Goal: Contribute content: Contribute content

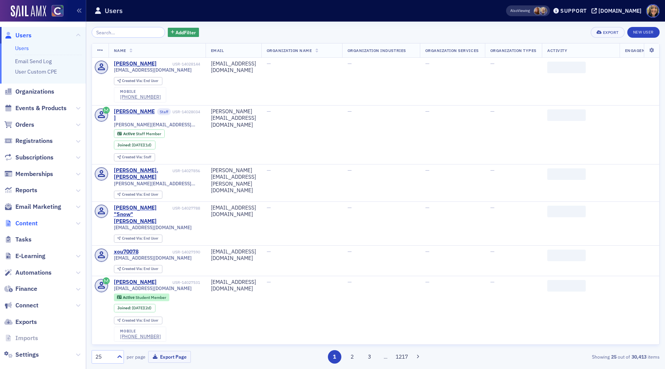
click at [34, 224] on span "Content" at bounding box center [26, 223] width 22 height 8
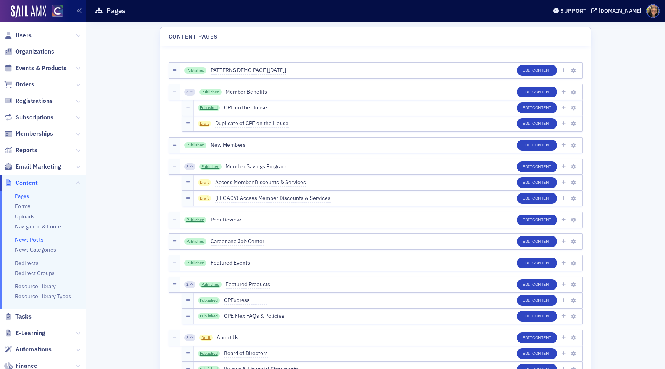
click at [30, 240] on link "News Posts" at bounding box center [29, 239] width 28 height 7
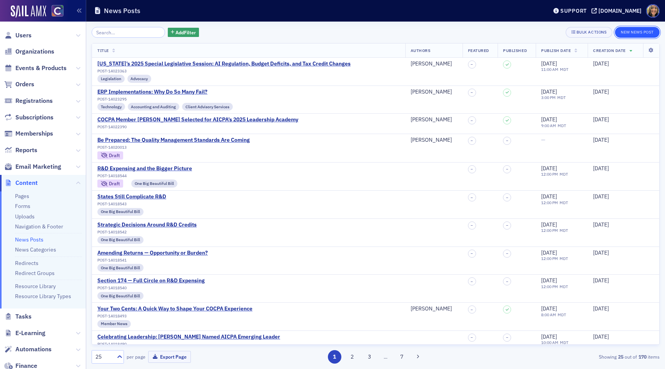
click at [642, 31] on button "New News Post" at bounding box center [637, 32] width 45 height 11
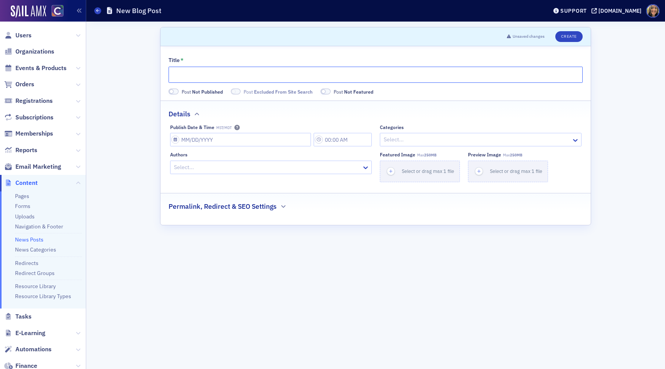
click at [254, 76] on input "Title *" at bounding box center [376, 75] width 414 height 16
paste input "Have a Voice. Serve the Profession. Nominate Someone—or Yourself—to the COCPA B…"
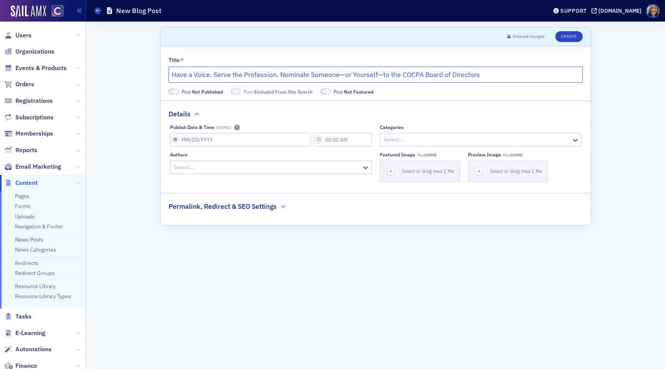
type input "Have a Voice. Serve the Profession. Nominate Someone—or Yourself—to the COCPA B…"
click at [174, 92] on span at bounding box center [174, 92] width 10 height 6
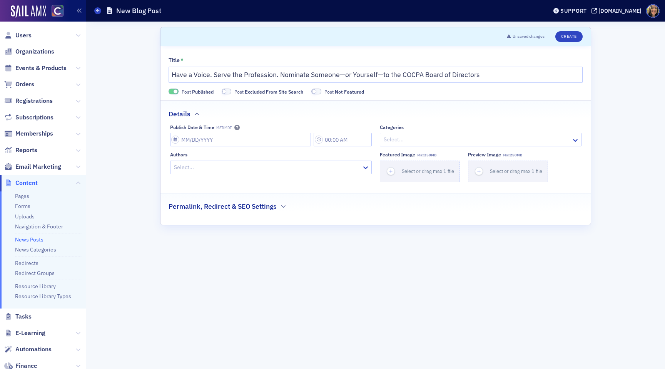
click at [174, 92] on span at bounding box center [176, 91] width 4 height 4
click at [190, 135] on input "Publish Date & Time MST/MDT" at bounding box center [240, 139] width 141 height 13
select select "8"
select select "2025"
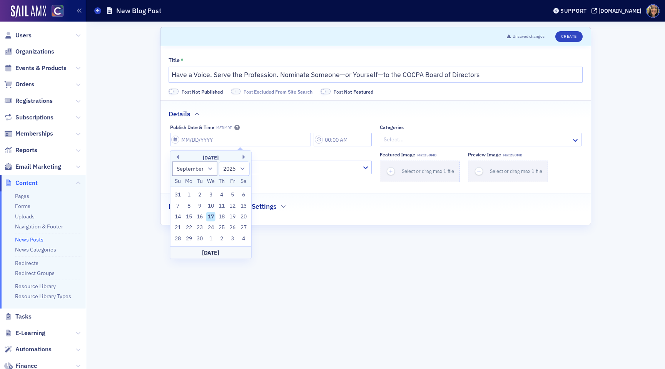
click at [209, 217] on div "17" at bounding box center [210, 216] width 9 height 9
type input "[DATE]"
type input "9:00 AM"
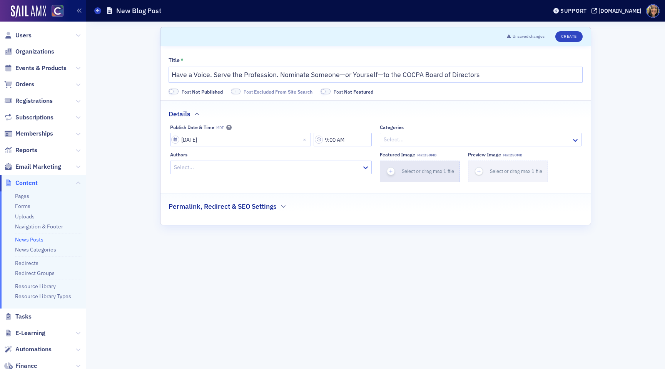
click at [391, 172] on icon "button" at bounding box center [391, 171] width 7 height 7
click at [393, 143] on div at bounding box center [477, 140] width 188 height 10
type input "leader"
click at [396, 172] on span "COCPA Leadership" at bounding box center [407, 171] width 45 height 8
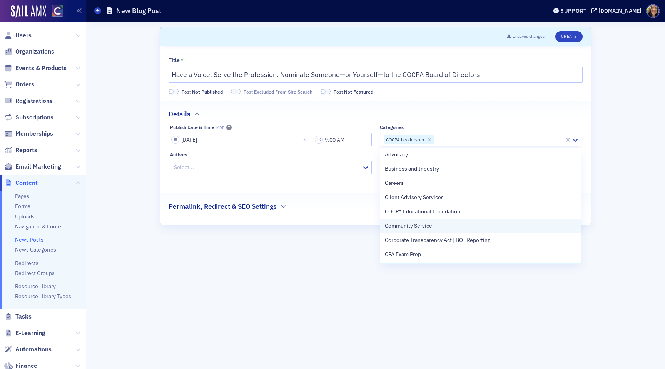
scroll to position [20, 0]
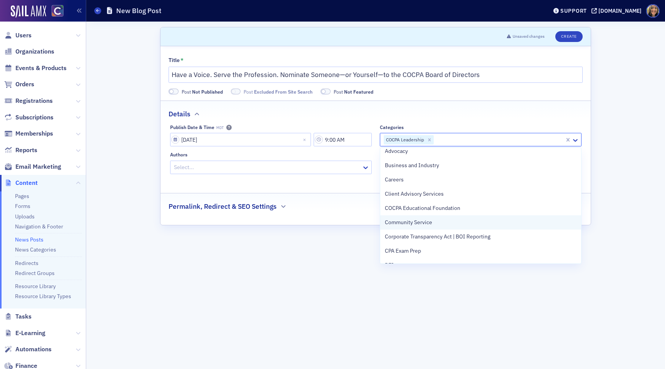
click at [413, 223] on span "Community Service" at bounding box center [408, 222] width 47 height 8
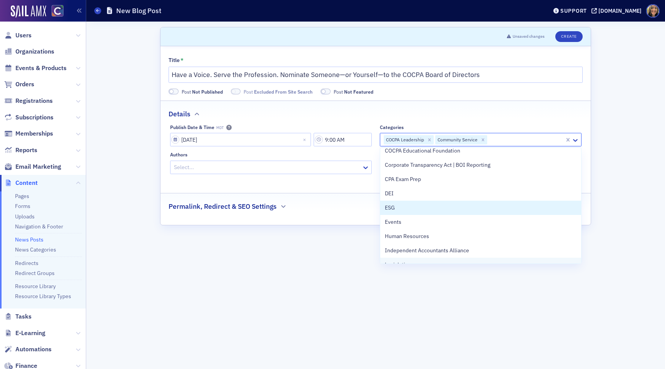
scroll to position [0, 0]
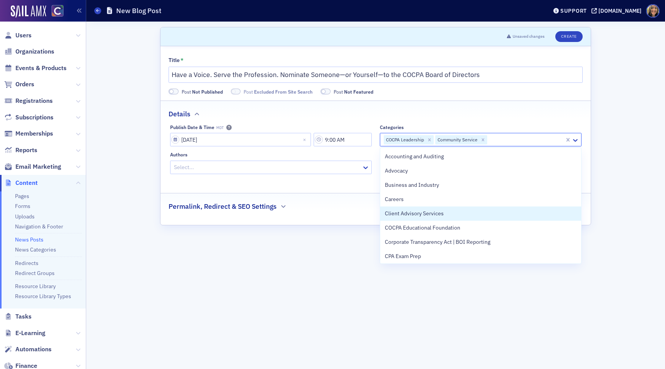
click at [344, 246] on form "Scroll to Unsaved changes Create Title * Have a Voice. Serve the Profession. No…" at bounding box center [375, 195] width 431 height 336
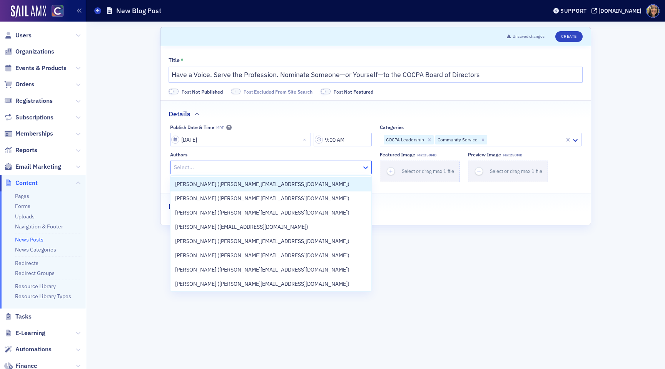
click at [366, 167] on icon at bounding box center [365, 167] width 5 height 3
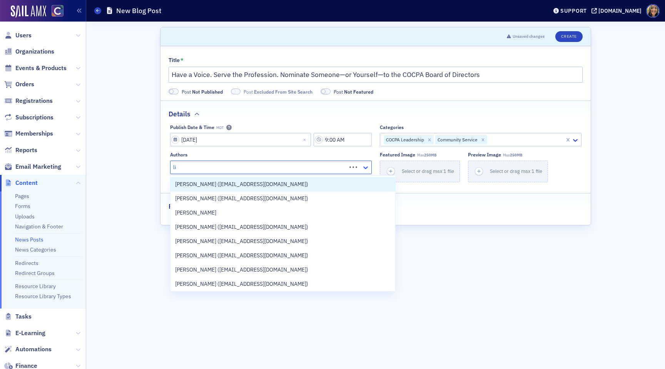
type input "l"
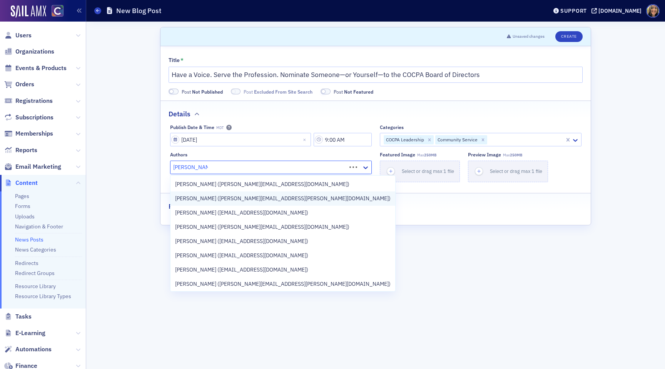
type input "[PERSON_NAME]"
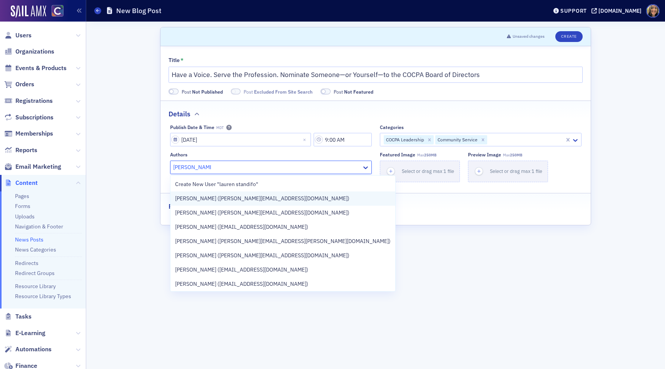
click at [212, 198] on span "[PERSON_NAME] ([PERSON_NAME][EMAIL_ADDRESS][DOMAIN_NAME])" at bounding box center [262, 198] width 174 height 8
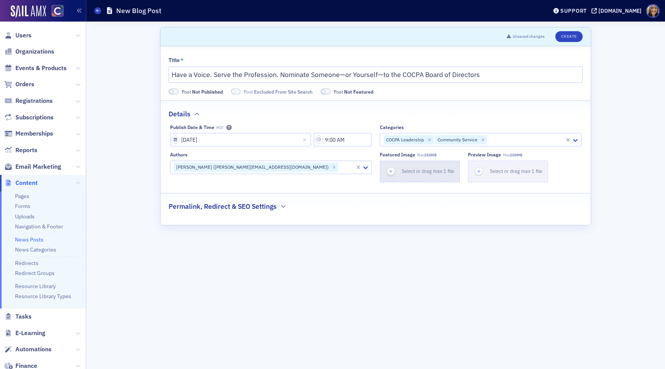
click at [383, 171] on div "button" at bounding box center [391, 171] width 22 height 21
click at [388, 165] on div "button" at bounding box center [391, 171] width 22 height 21
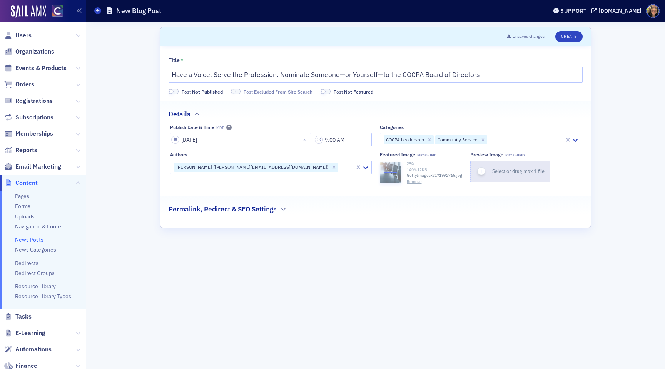
click at [478, 166] on div "button" at bounding box center [482, 171] width 22 height 21
click at [197, 215] on fieldset "Permalink, Redirect & SEO Settings" at bounding box center [375, 206] width 430 height 21
click at [203, 203] on div "Permalink, Redirect & SEO Settings" at bounding box center [376, 205] width 414 height 18
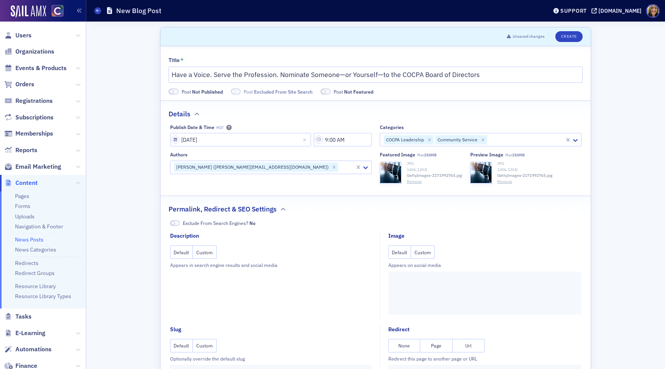
click at [418, 254] on button "Custom" at bounding box center [423, 251] width 24 height 13
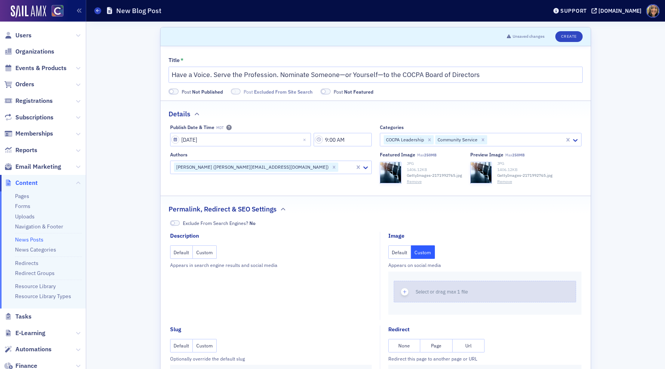
click at [407, 290] on icon "button" at bounding box center [404, 291] width 7 height 7
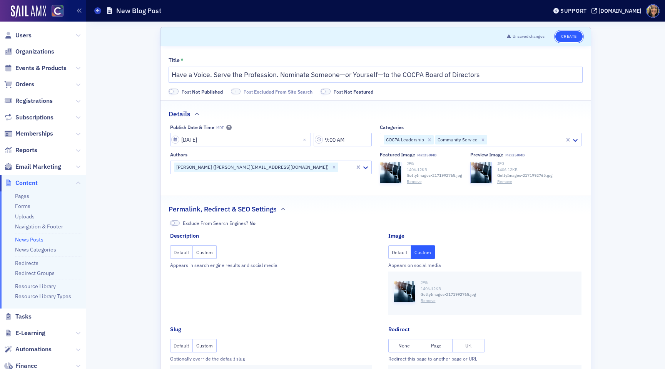
click at [566, 36] on button "Create" at bounding box center [568, 36] width 27 height 11
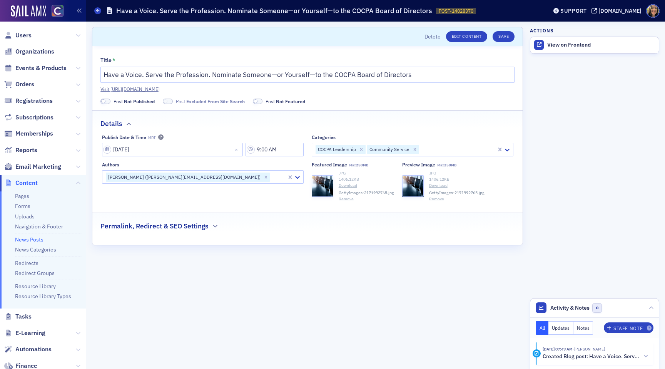
click at [190, 224] on h2 "Permalink, Redirect & SEO Settings" at bounding box center [154, 226] width 108 height 10
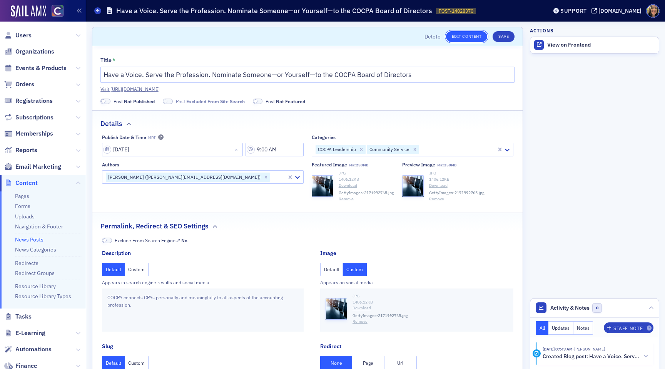
click at [455, 35] on link "Edit Content" at bounding box center [466, 36] width 41 height 11
click at [560, 43] on div "View on Frontend" at bounding box center [601, 45] width 108 height 7
click at [105, 97] on div "Title * Have a Voice. Serve the Profession. Nominate Someone—or Yourself—to the…" at bounding box center [307, 81] width 414 height 48
click at [105, 98] on label "Post Not Published" at bounding box center [127, 101] width 54 height 7
click at [170, 105] on div "Title * Have a Voice. Serve the Profession. Nominate Someone—or Yourself—to the…" at bounding box center [307, 234] width 430 height 376
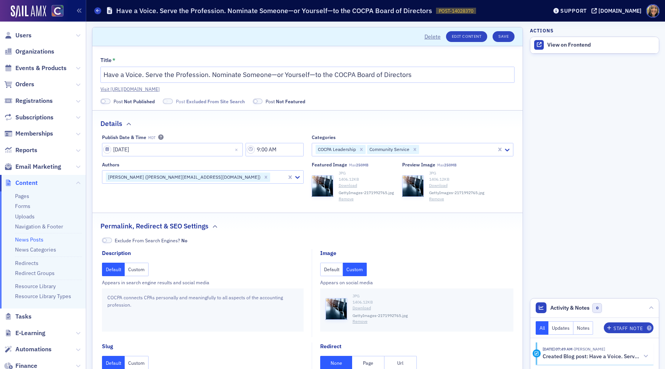
click at [170, 104] on span at bounding box center [168, 102] width 10 height 6
click at [105, 102] on span at bounding box center [103, 101] width 4 height 4
click at [162, 102] on span at bounding box center [159, 102] width 10 height 6
click at [511, 37] on button "Save" at bounding box center [504, 36] width 22 height 11
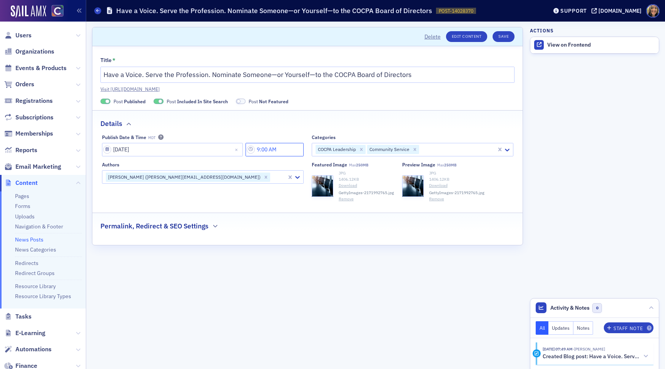
drag, startPoint x: 267, startPoint y: 151, endPoint x: 262, endPoint y: 150, distance: 5.8
click at [262, 150] on input "9:00 AM" at bounding box center [275, 149] width 58 height 13
type input "7:00 AM"
click at [509, 39] on button "Save" at bounding box center [504, 36] width 22 height 11
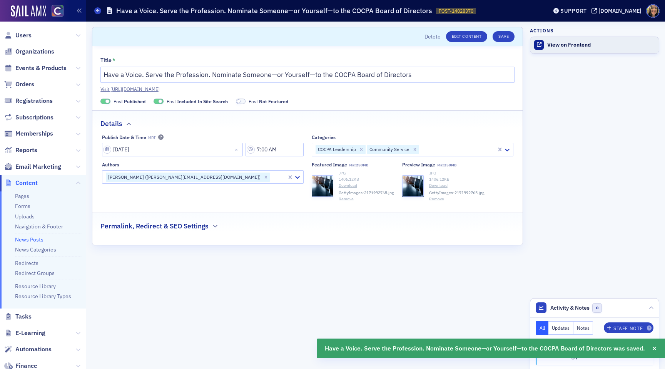
click at [564, 46] on div "View on Frontend" at bounding box center [601, 45] width 108 height 7
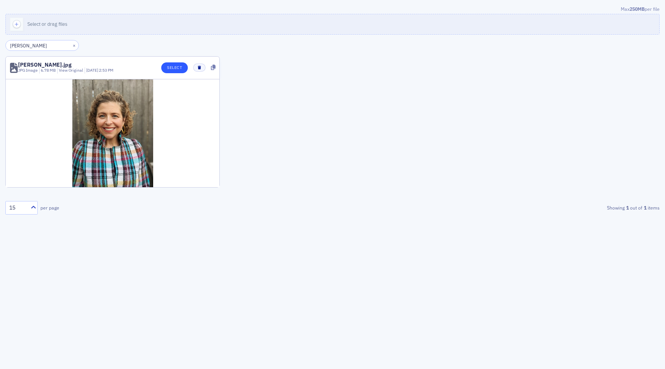
type input "[PERSON_NAME]"
click at [175, 65] on button "Select" at bounding box center [174, 67] width 27 height 11
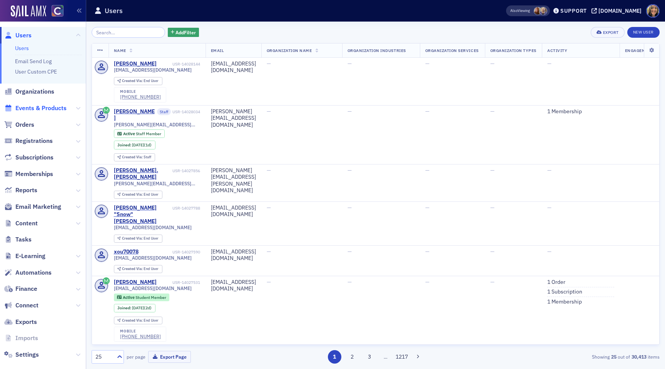
click at [40, 109] on span "Events & Products" at bounding box center [40, 108] width 51 height 8
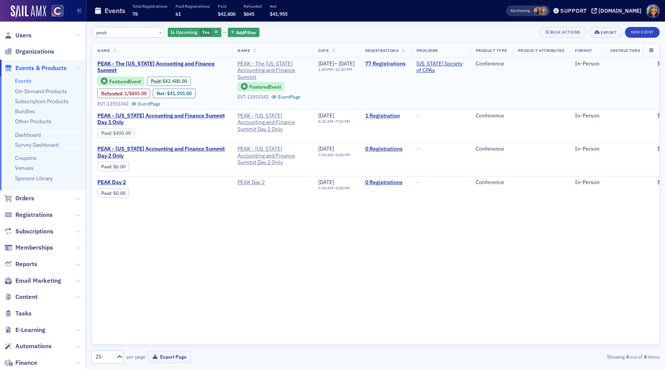
type input "peak"
click at [406, 61] on link "77 Registrations" at bounding box center [385, 63] width 40 height 7
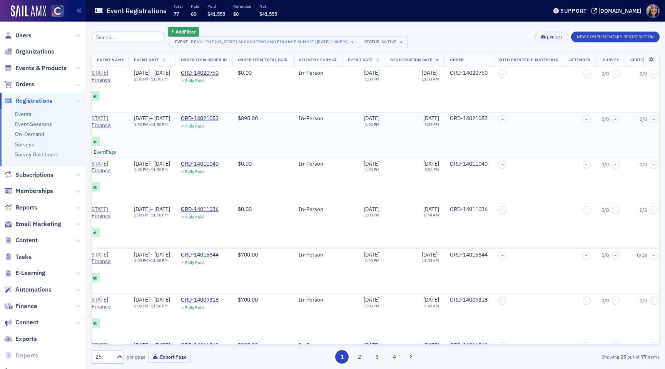
scroll to position [0, 452]
